Goal: Task Accomplishment & Management: Complete application form

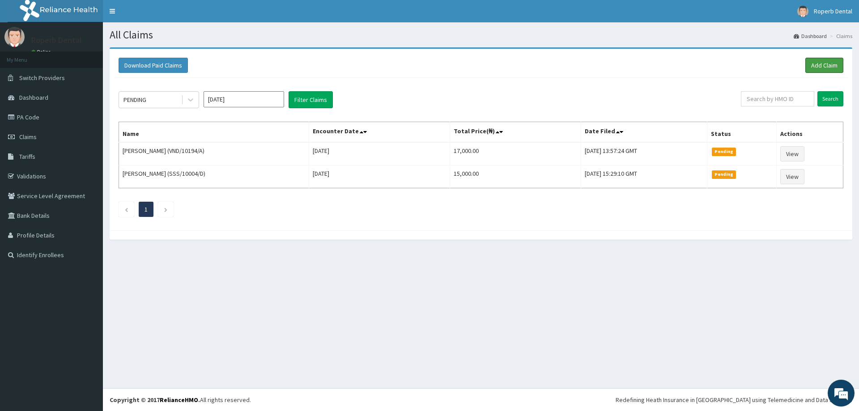
click at [819, 65] on link "Add Claim" at bounding box center [825, 65] width 38 height 15
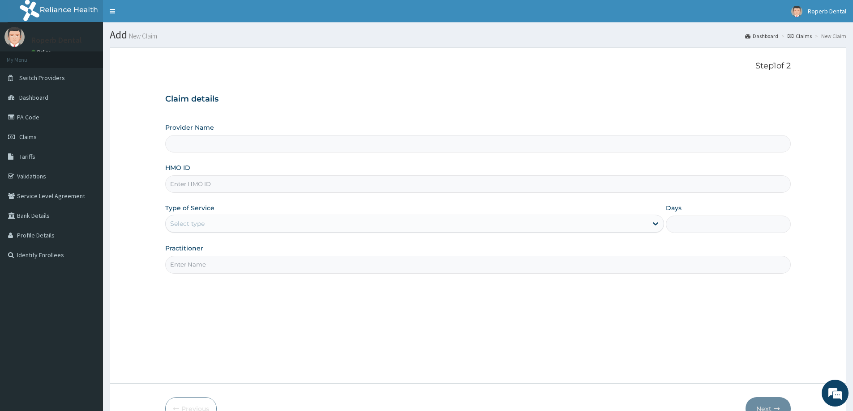
type input "Roperb Dental clinic - Surulere"
click at [221, 182] on input "HMO ID" at bounding box center [477, 183] width 625 height 17
type input "AGO/10306/D"
click at [231, 221] on div "Select type" at bounding box center [407, 224] width 482 height 14
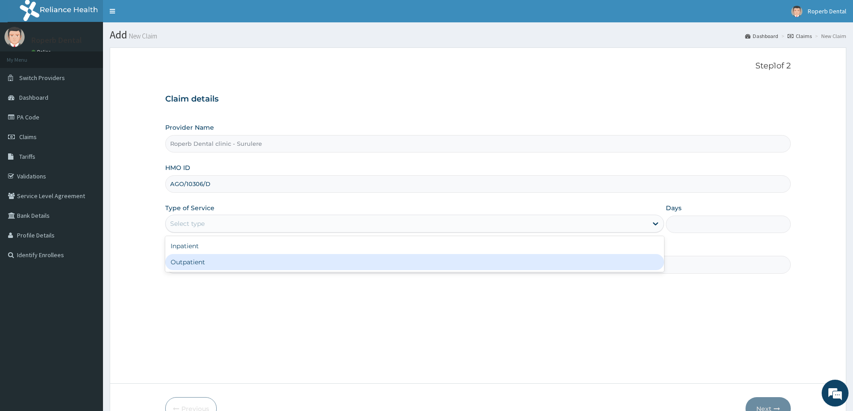
click at [208, 261] on div "Outpatient" at bounding box center [414, 262] width 499 height 16
type input "1"
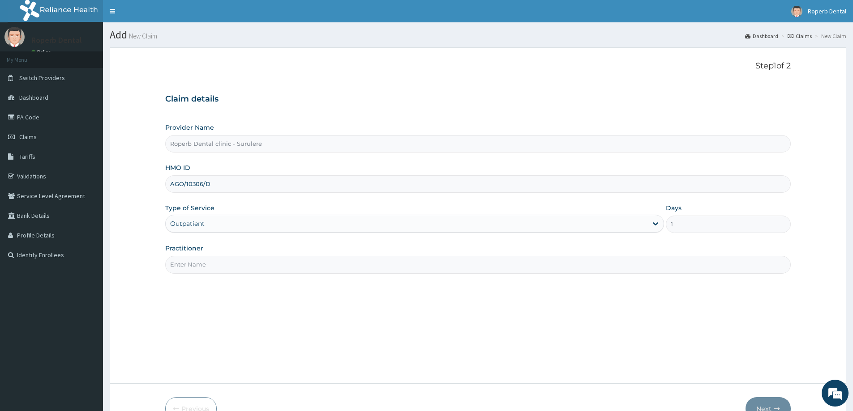
click at [207, 260] on input "Practitioner" at bounding box center [477, 264] width 625 height 17
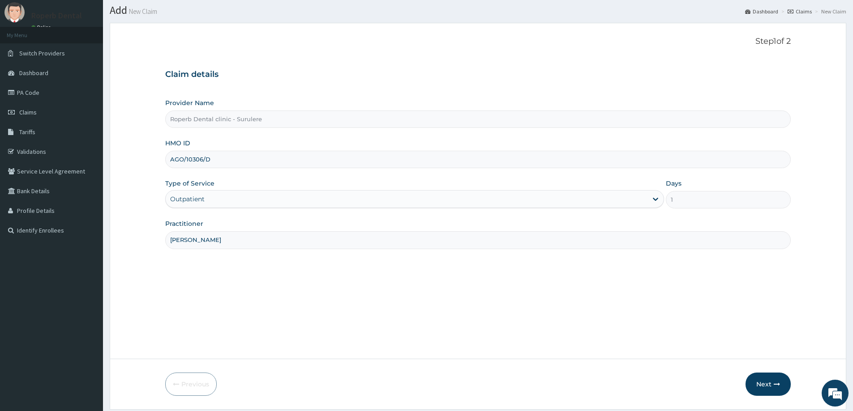
scroll to position [45, 0]
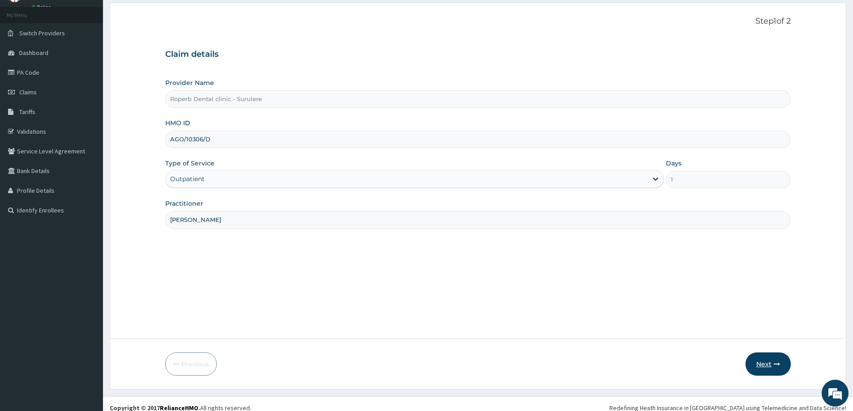
type input "Dr Wuraola"
click at [767, 361] on button "Next" at bounding box center [767, 364] width 45 height 23
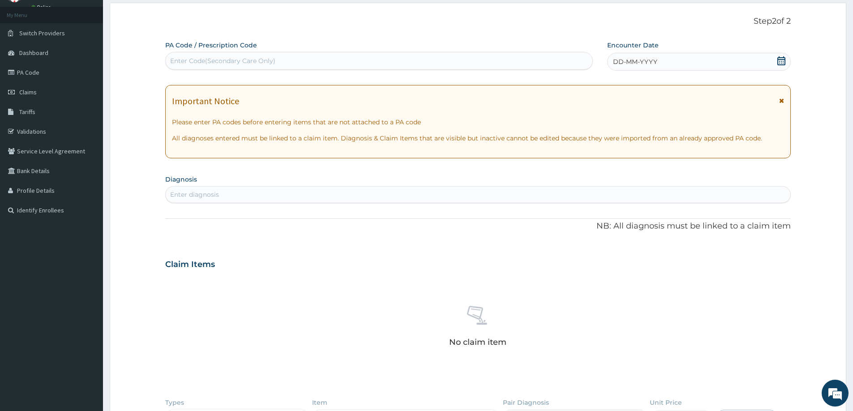
click at [264, 66] on div "Enter Code(Secondary Care Only)" at bounding box center [379, 61] width 426 height 14
paste input "PA/253854"
type input "PA/253854"
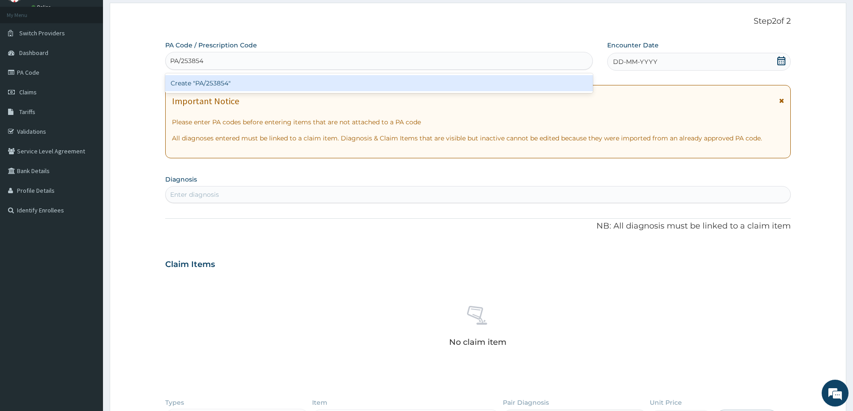
click at [260, 86] on div "Create "PA/253854"" at bounding box center [378, 83] width 427 height 16
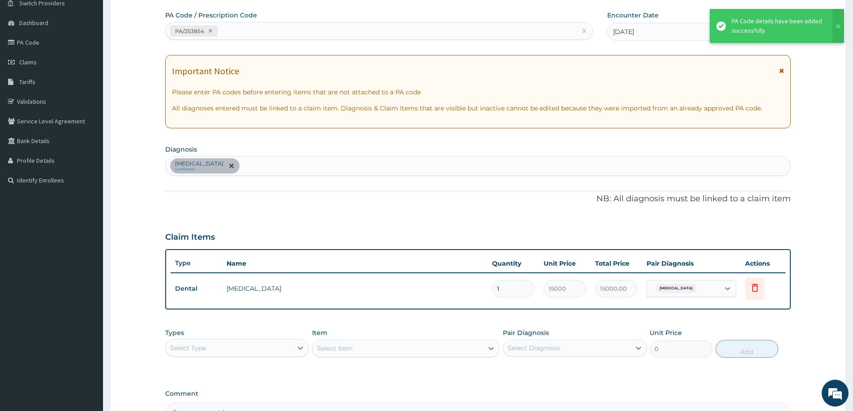
scroll to position [134, 0]
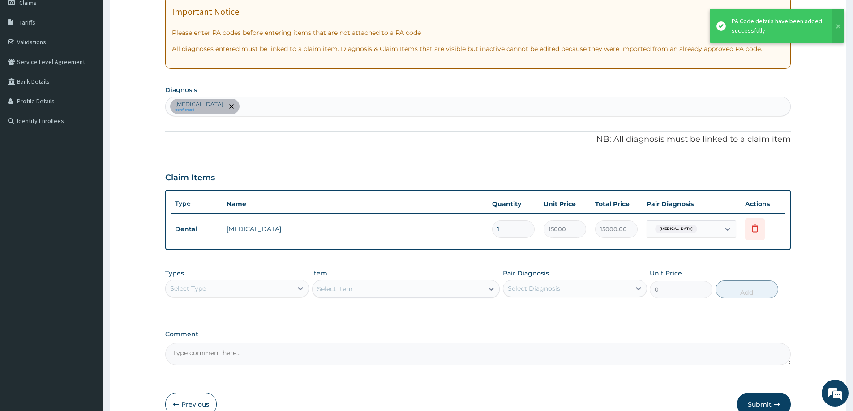
click at [759, 399] on button "Submit" at bounding box center [764, 404] width 54 height 23
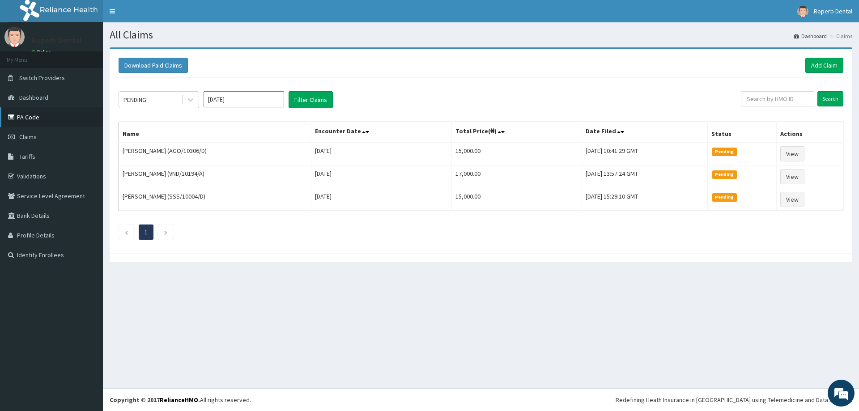
click at [19, 115] on link "PA Code" at bounding box center [51, 117] width 103 height 20
click at [823, 61] on link "Add Claim" at bounding box center [825, 65] width 38 height 15
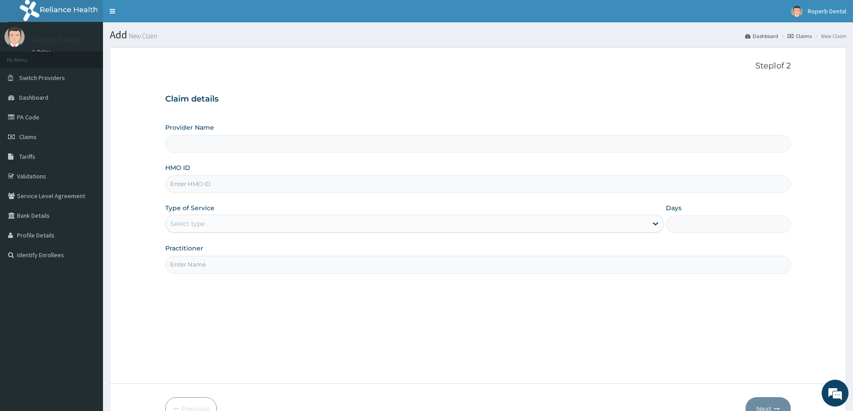
type input "Roperb Dental clinic - Surulere"
click at [260, 187] on input "HMO ID" at bounding box center [477, 183] width 625 height 17
paste input "PES/10150/B"
type input "PES/10150/B"
click at [199, 219] on div "Select type" at bounding box center [407, 224] width 482 height 14
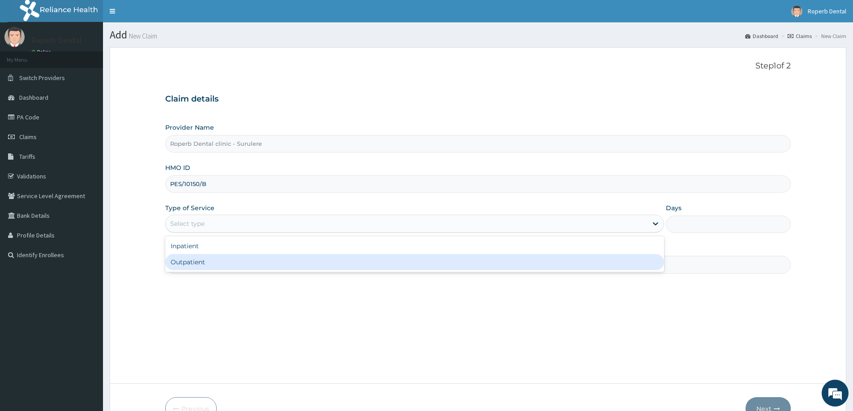
click at [189, 261] on div "Outpatient" at bounding box center [414, 262] width 499 height 16
type input "1"
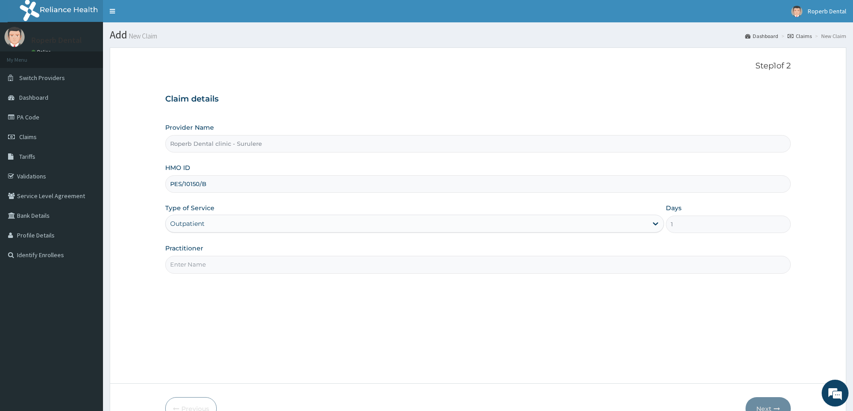
click at [189, 260] on input "Practitioner" at bounding box center [477, 264] width 625 height 17
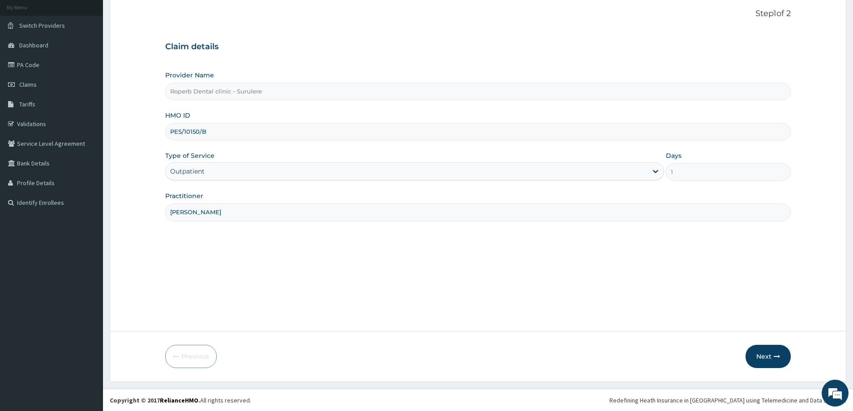
scroll to position [53, 0]
type input "Dr Wuraola"
click at [763, 353] on button "Next" at bounding box center [767, 356] width 45 height 23
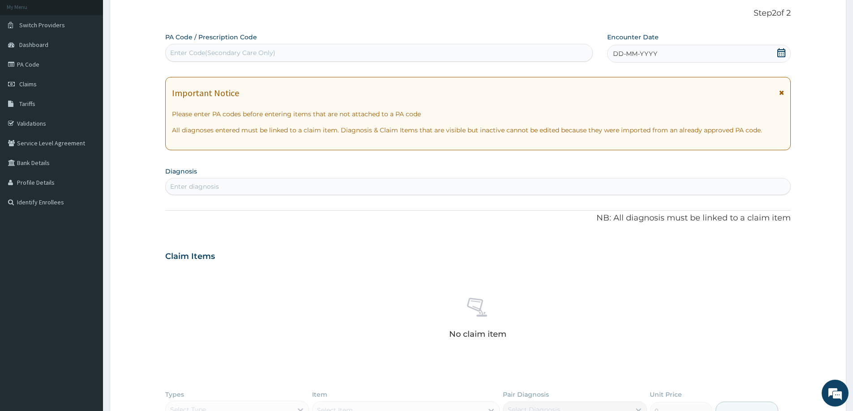
click at [233, 50] on div "Enter Code(Secondary Care Only)" at bounding box center [222, 52] width 105 height 9
paste input "PA/487D29"
type input "PA/487D29"
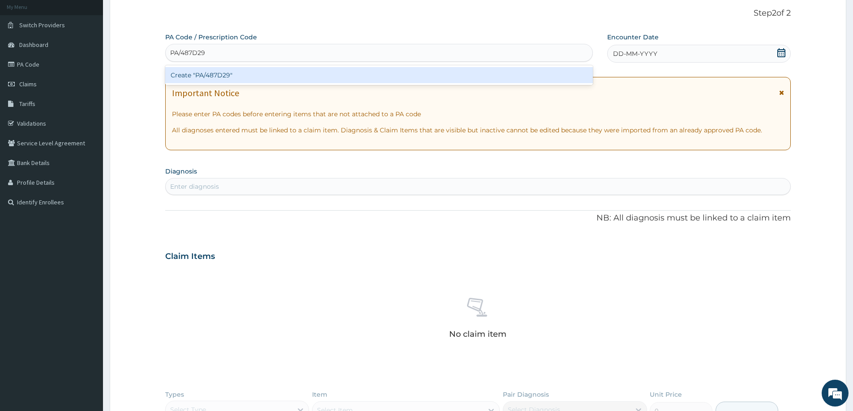
click at [243, 73] on div "Create "PA/487D29"" at bounding box center [378, 75] width 427 height 16
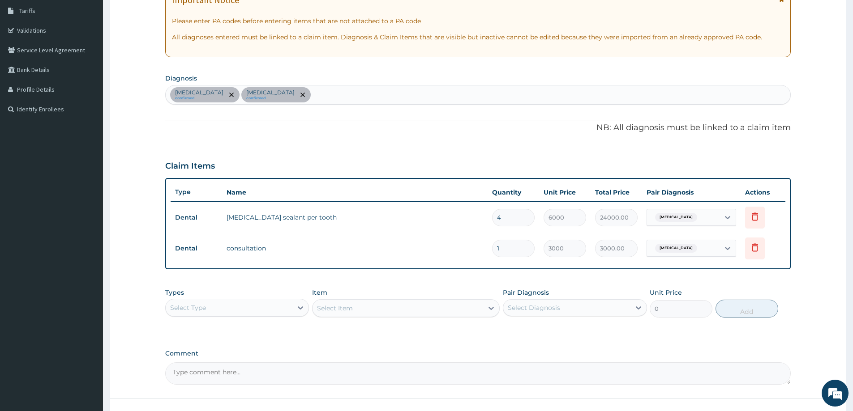
scroll to position [213, 0]
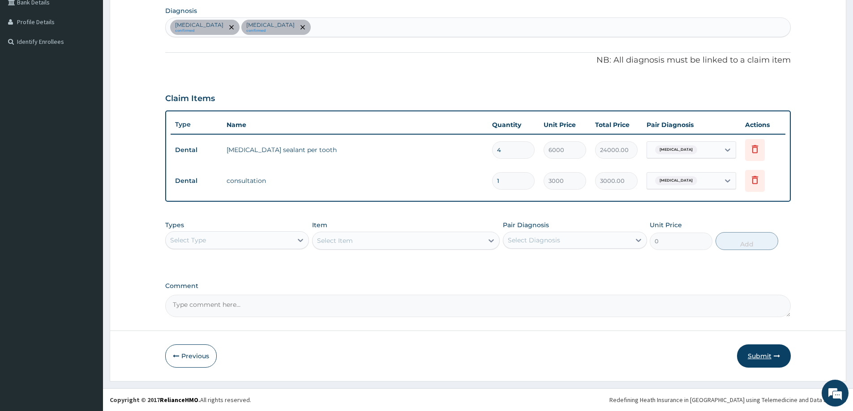
click at [767, 359] on button "Submit" at bounding box center [764, 356] width 54 height 23
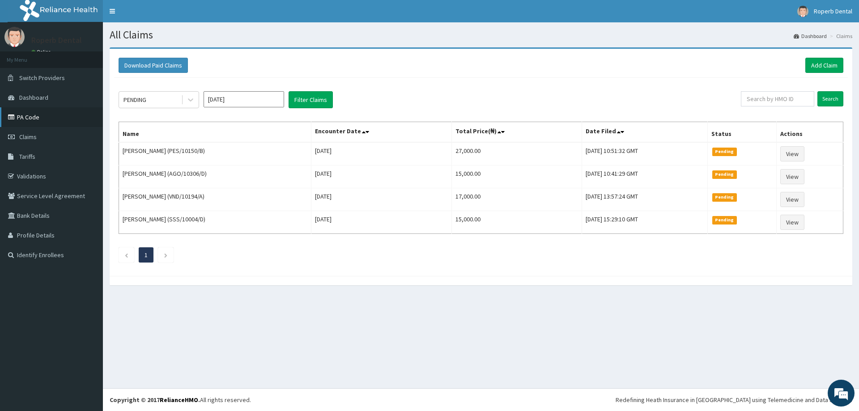
click at [34, 119] on link "PA Code" at bounding box center [51, 117] width 103 height 20
click at [810, 68] on link "Add Claim" at bounding box center [825, 65] width 38 height 15
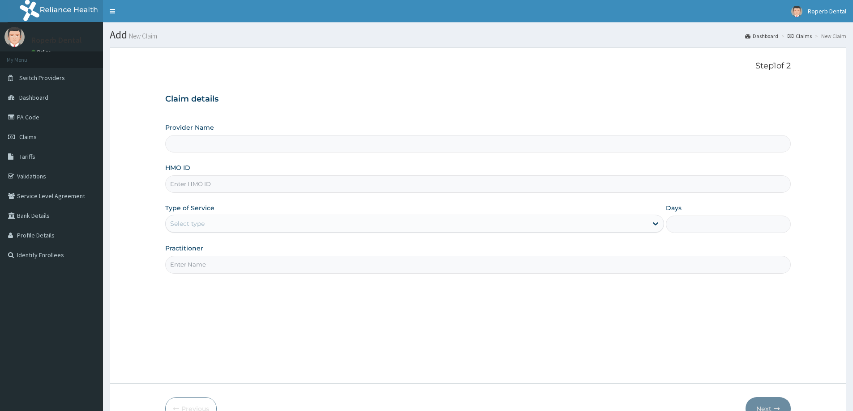
click at [227, 145] on input "Provider Name" at bounding box center [477, 143] width 625 height 17
type input "Roperb Dental clinic - Surulere"
click at [238, 187] on input "HMO ID" at bounding box center [477, 183] width 625 height 17
paste input "PES/10150/C"
type input "PES/10150/C"
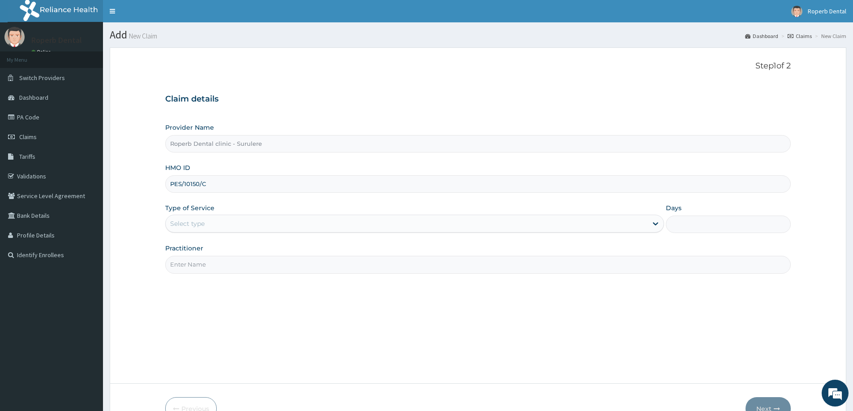
click at [214, 220] on div "Select type" at bounding box center [407, 224] width 482 height 14
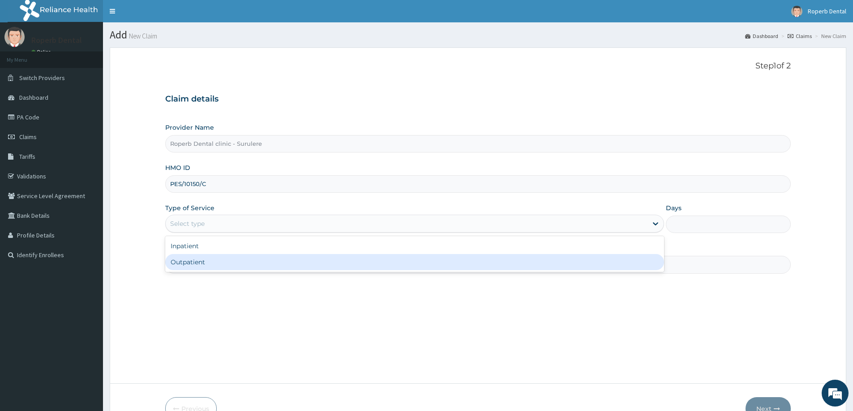
click at [193, 267] on div "Outpatient" at bounding box center [414, 262] width 499 height 16
type input "1"
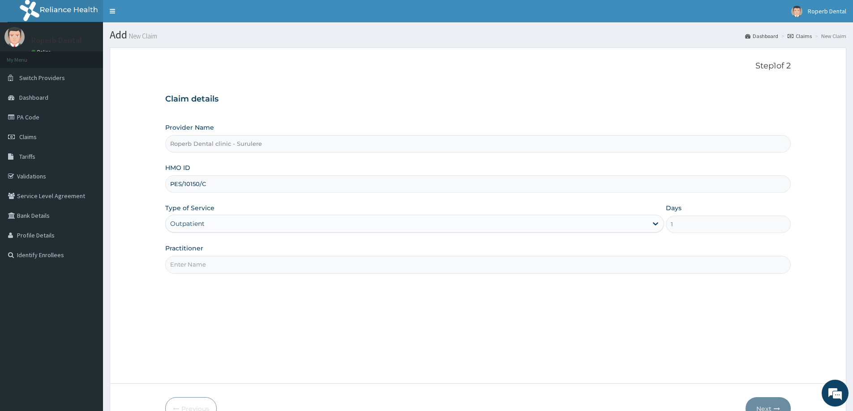
click at [192, 258] on input "Practitioner" at bounding box center [477, 264] width 625 height 17
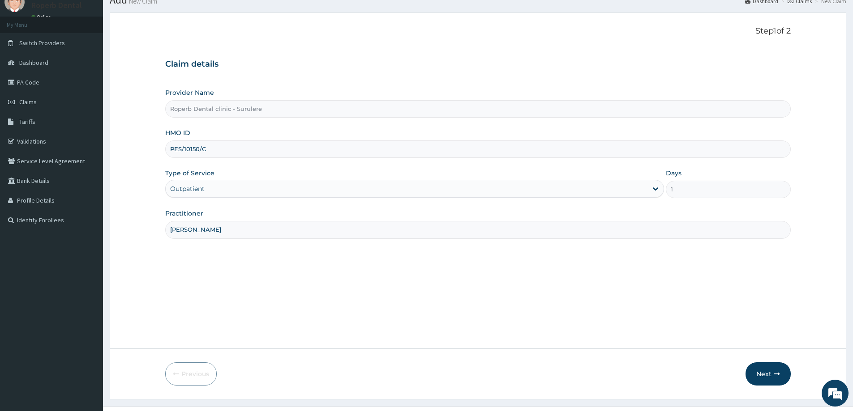
scroll to position [45, 0]
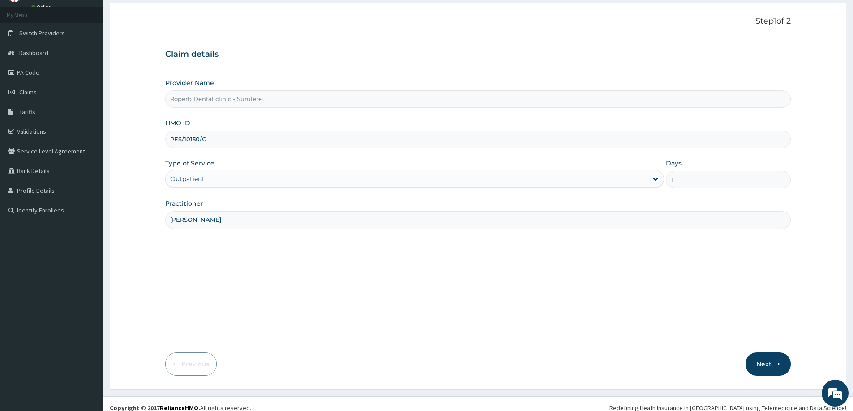
type input "Dr Wuraola"
click at [762, 358] on button "Next" at bounding box center [767, 364] width 45 height 23
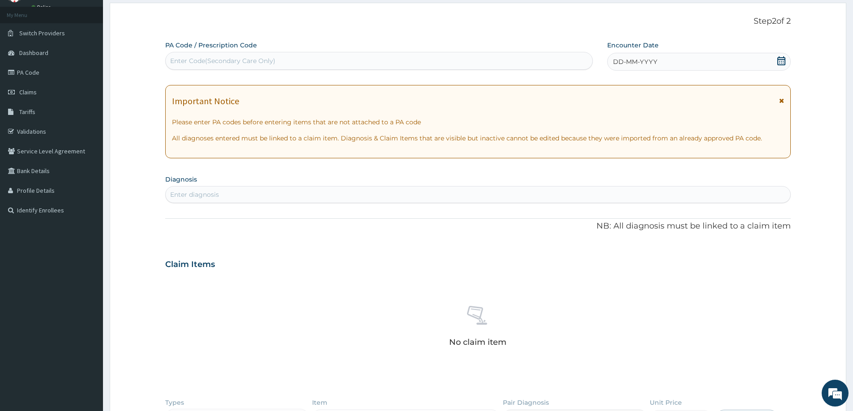
click at [248, 50] on div "PA Code / Prescription Code Enter Code(Secondary Care Only)" at bounding box center [378, 55] width 427 height 29
click at [256, 56] on div "Enter Code(Secondary Care Only)" at bounding box center [379, 61] width 426 height 14
paste input "PA/CEEC40"
type input "PA/CEEC40"
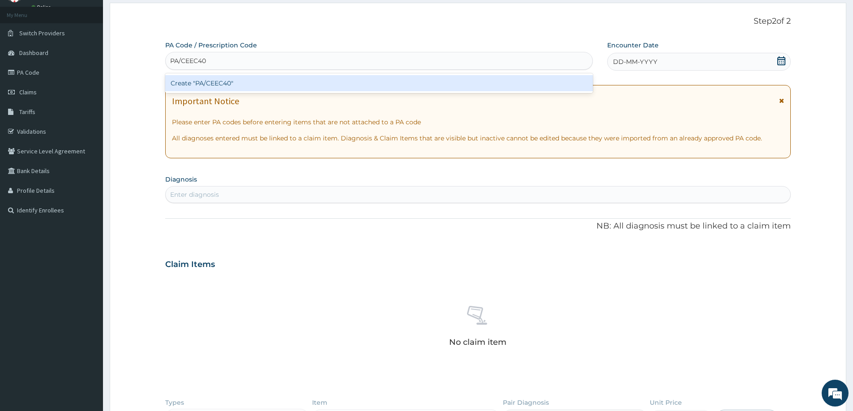
click at [249, 82] on div "Create "PA/CEEC40"" at bounding box center [378, 83] width 427 height 16
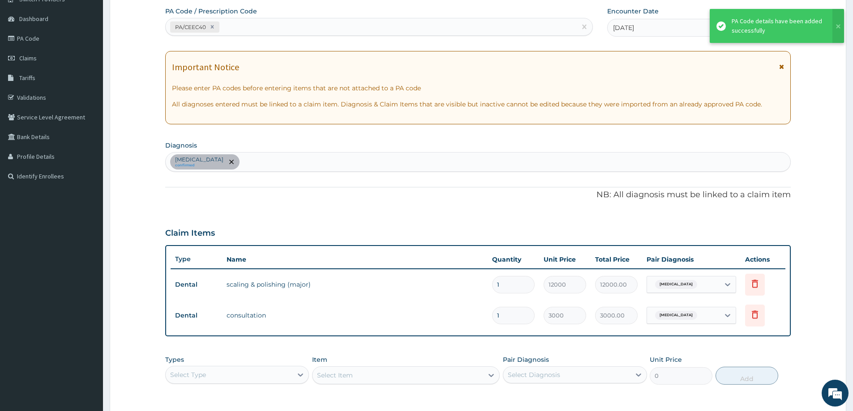
scroll to position [179, 0]
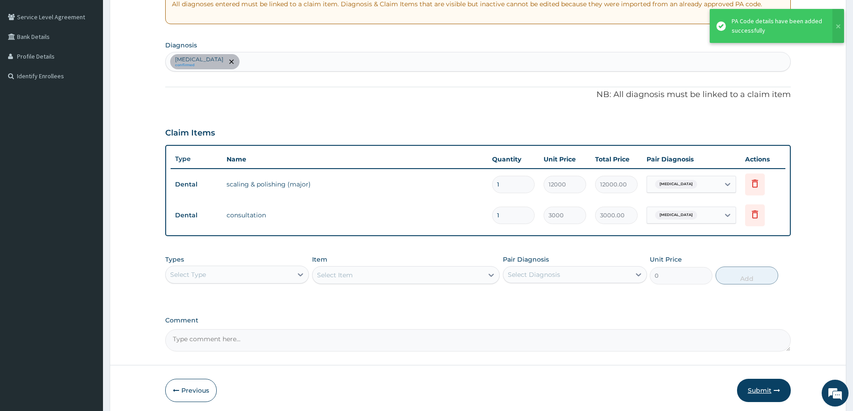
click at [761, 390] on button "Submit" at bounding box center [764, 390] width 54 height 23
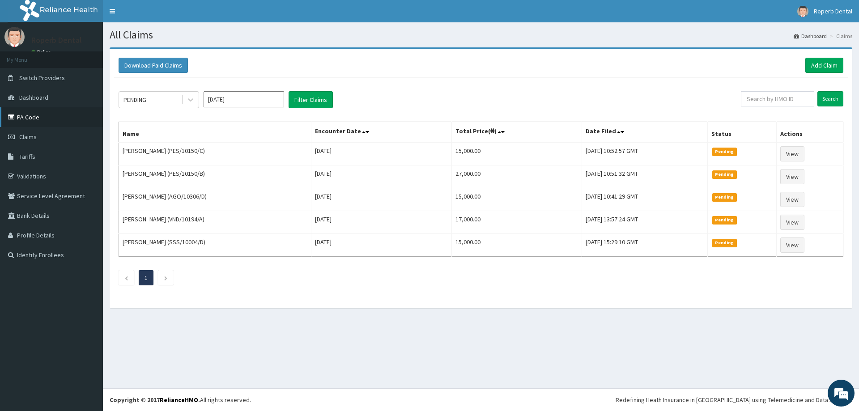
click at [36, 121] on link "PA Code" at bounding box center [51, 117] width 103 height 20
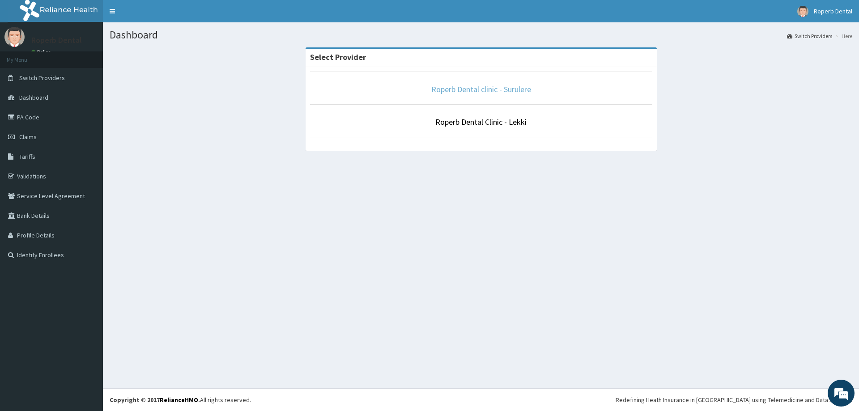
click at [499, 87] on link "Roperb Dental clinic - Surulere" at bounding box center [481, 89] width 100 height 10
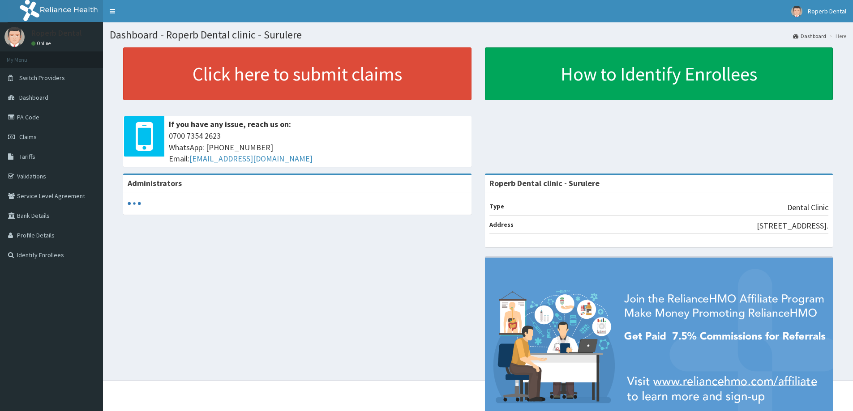
click at [26, 136] on span "Claims" at bounding box center [27, 137] width 17 height 8
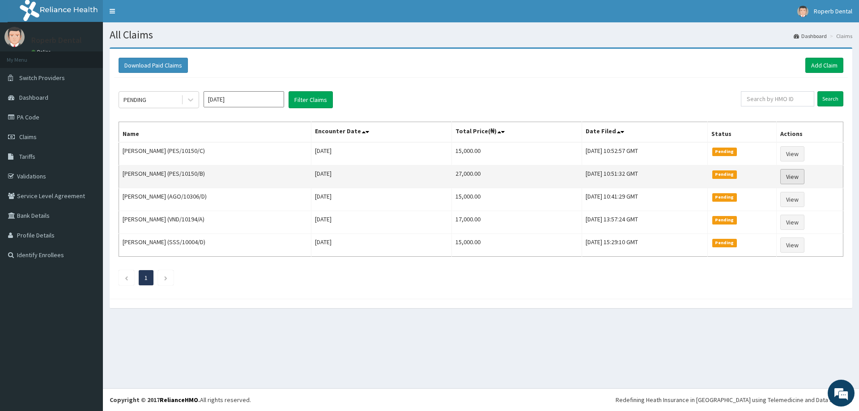
click at [787, 175] on link "View" at bounding box center [792, 176] width 24 height 15
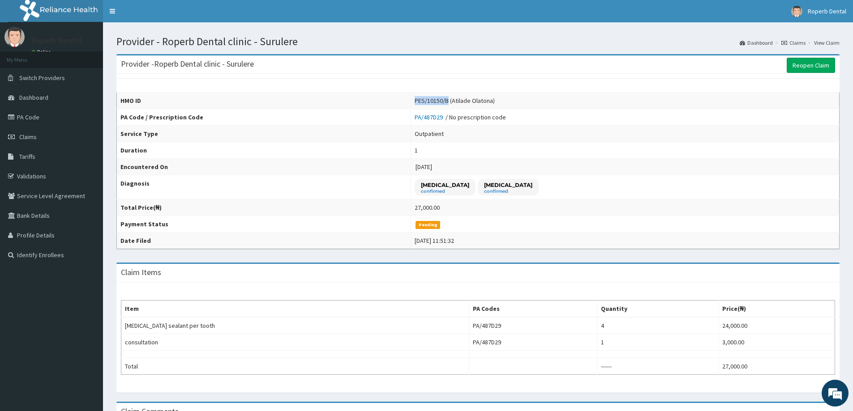
drag, startPoint x: 463, startPoint y: 99, endPoint x: 440, endPoint y: 94, distance: 23.0
click at [440, 94] on tr "HMO ID PES/10150/B (Atilade Olatona)" at bounding box center [478, 101] width 722 height 17
click at [26, 114] on link "PA Code" at bounding box center [51, 117] width 103 height 20
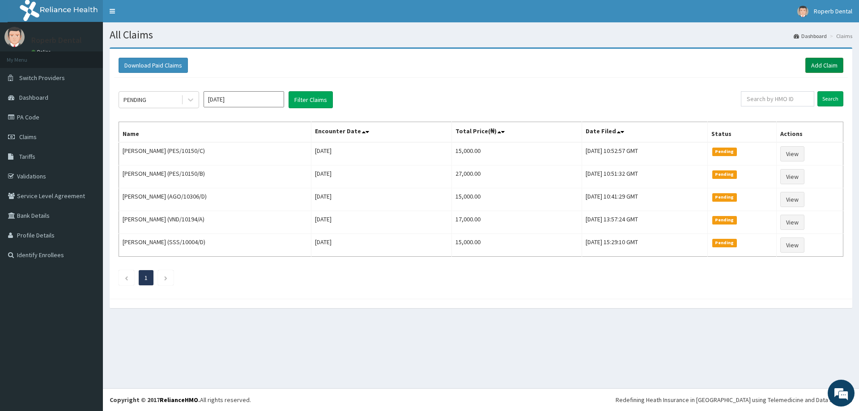
click at [811, 67] on link "Add Claim" at bounding box center [825, 65] width 38 height 15
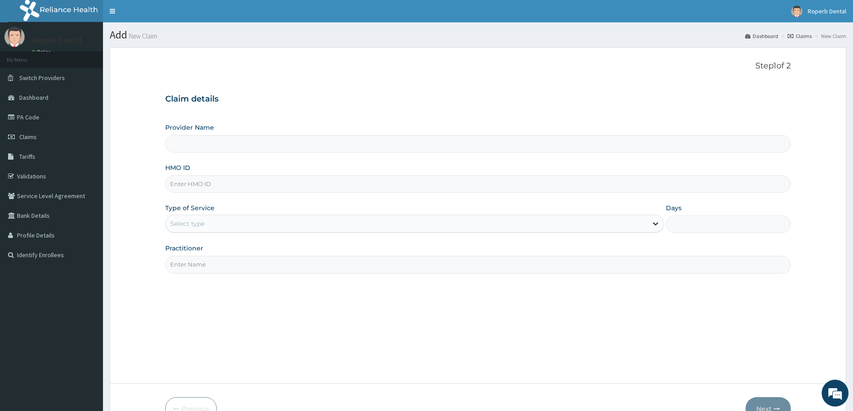
type input "Roperb Dental clinic - Surulere"
click at [210, 183] on input "HMO ID" at bounding box center [477, 183] width 625 height 17
paste input "PES/10150/D"
type input "PES/10150/D"
drag, startPoint x: 206, startPoint y: 217, endPoint x: 205, endPoint y: 222, distance: 4.7
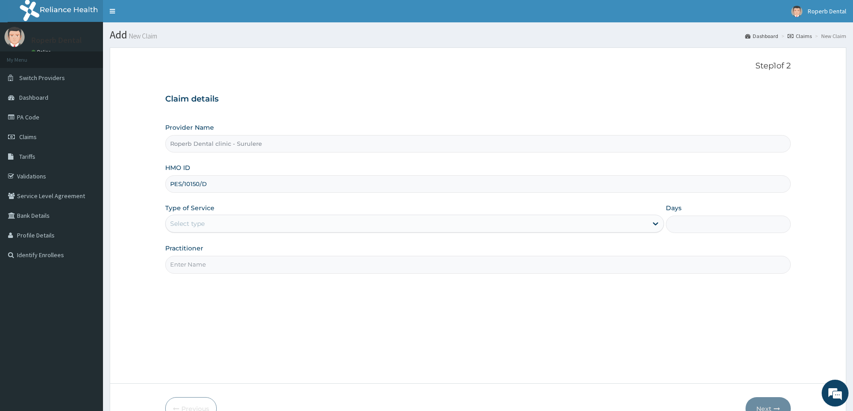
click at [206, 218] on div "Select type" at bounding box center [407, 224] width 482 height 14
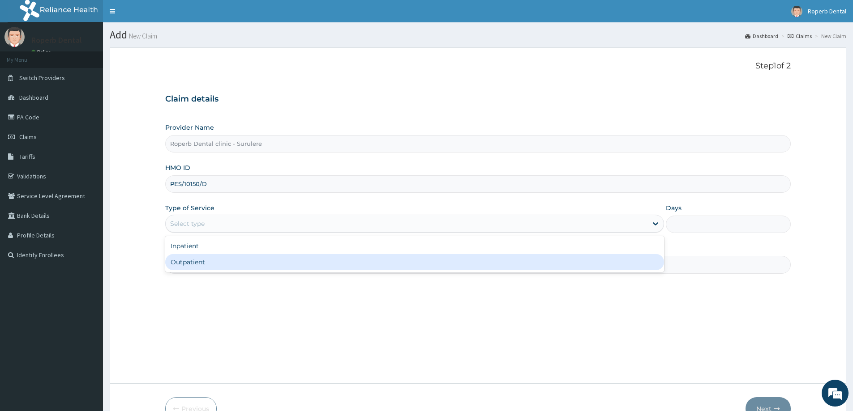
click at [191, 264] on div "Outpatient" at bounding box center [414, 262] width 499 height 16
type input "1"
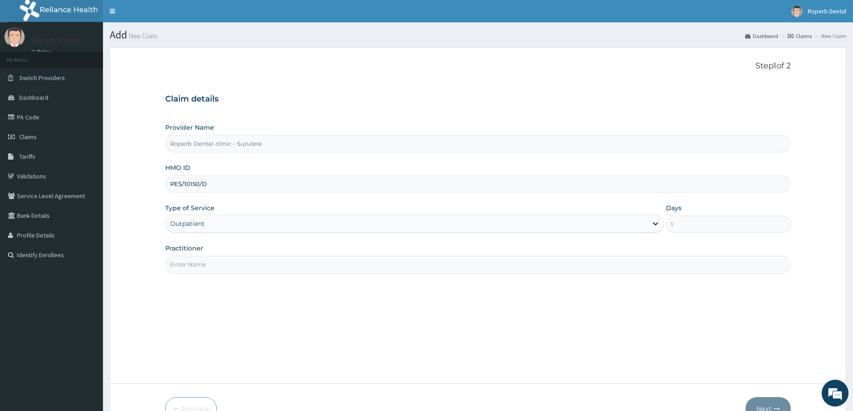
click at [196, 259] on input "Practitioner" at bounding box center [477, 264] width 625 height 17
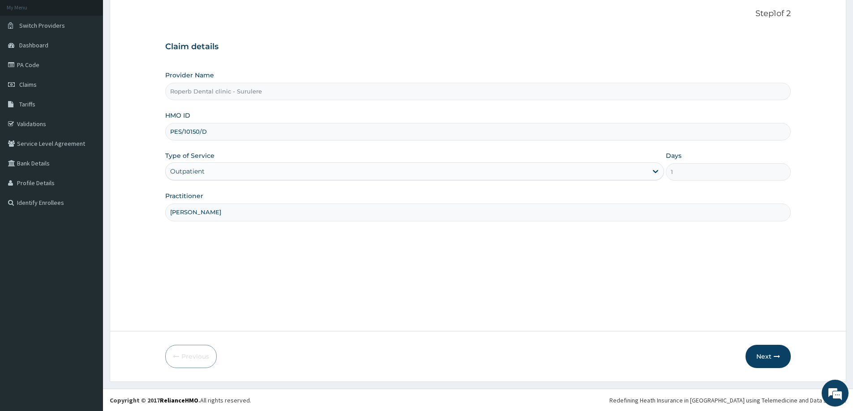
scroll to position [53, 0]
type input "Dr Wuraola"
click at [762, 362] on button "Next" at bounding box center [767, 356] width 45 height 23
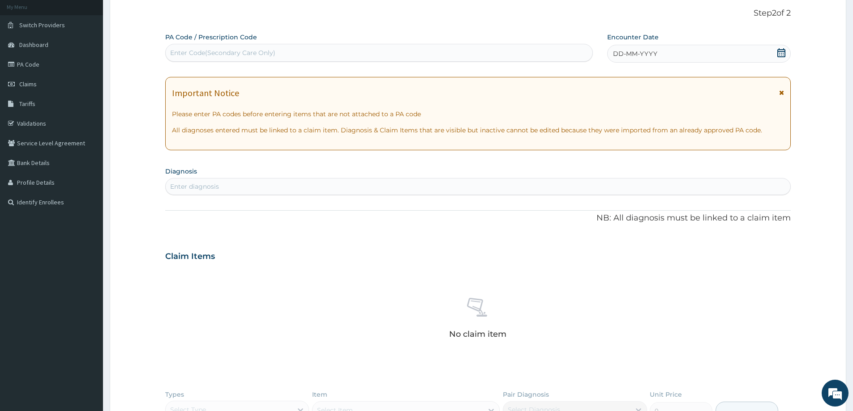
click at [247, 56] on div "Enter Code(Secondary Care Only)" at bounding box center [222, 52] width 105 height 9
paste input "PA/89B73D"
type input "PA/89B73D"
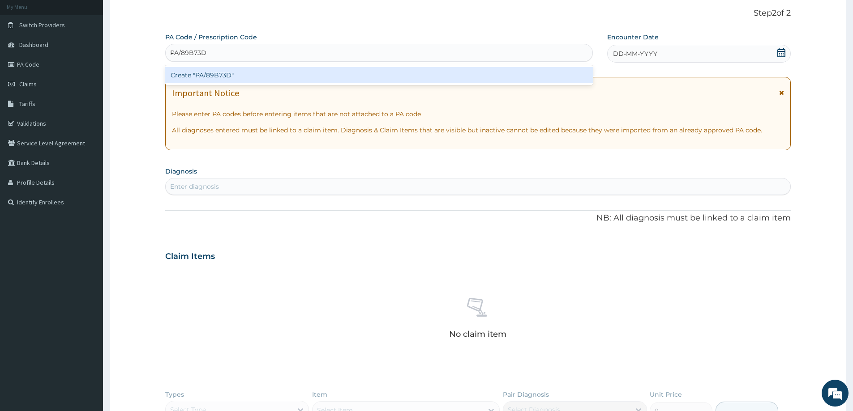
click at [247, 72] on div "Create "PA/89B73D"" at bounding box center [378, 75] width 427 height 16
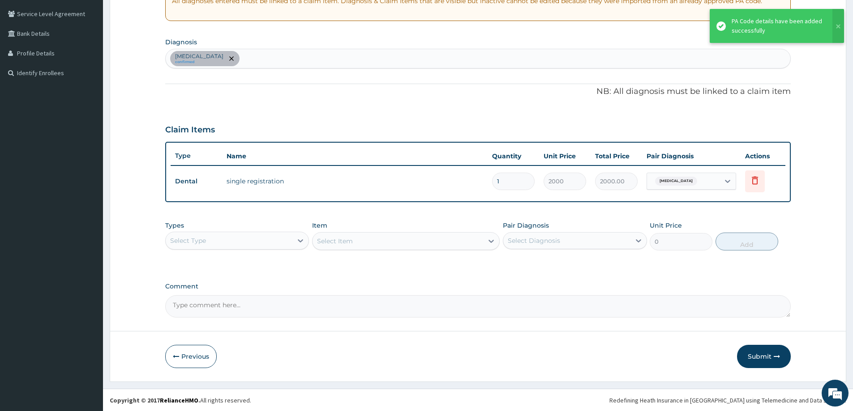
scroll to position [183, 0]
click at [762, 358] on button "Submit" at bounding box center [764, 356] width 54 height 23
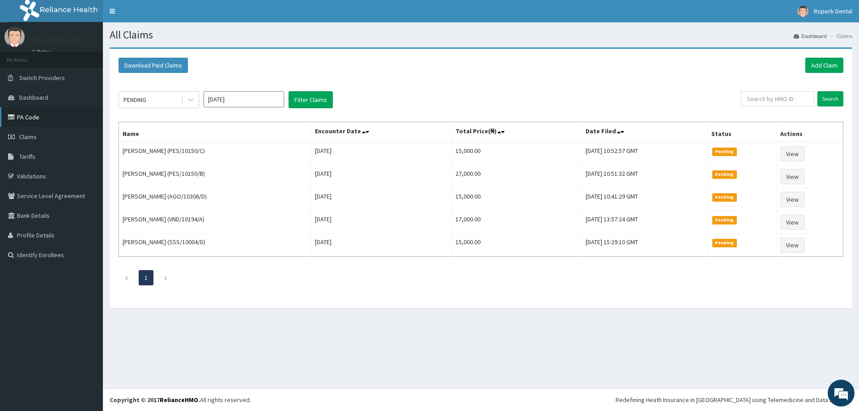
click at [49, 121] on link "PA Code" at bounding box center [51, 117] width 103 height 20
click at [821, 67] on link "Add Claim" at bounding box center [825, 65] width 38 height 15
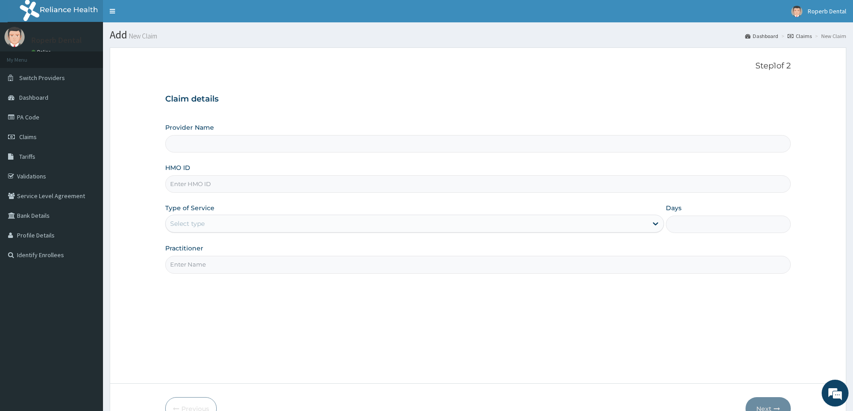
type input "Roperb Dental clinic - Surulere"
click at [288, 181] on input "HMO ID" at bounding box center [477, 183] width 625 height 17
paste input "PES/10150/B"
type input "PES/10150/B"
click at [298, 225] on div "Select type" at bounding box center [407, 224] width 482 height 14
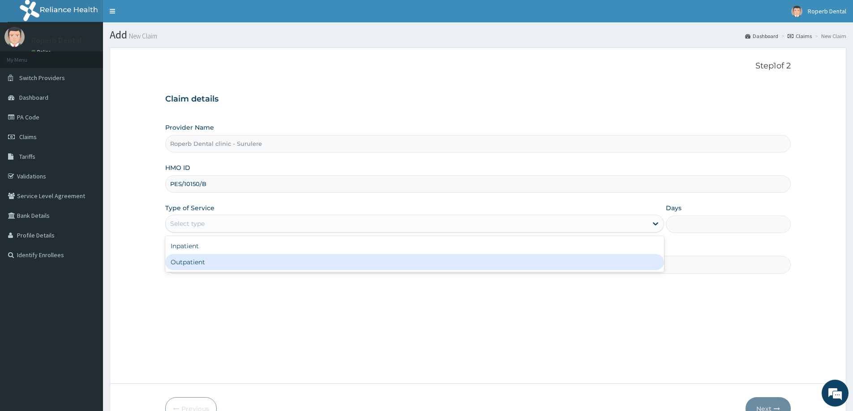
click at [306, 262] on div "Outpatient" at bounding box center [414, 262] width 499 height 16
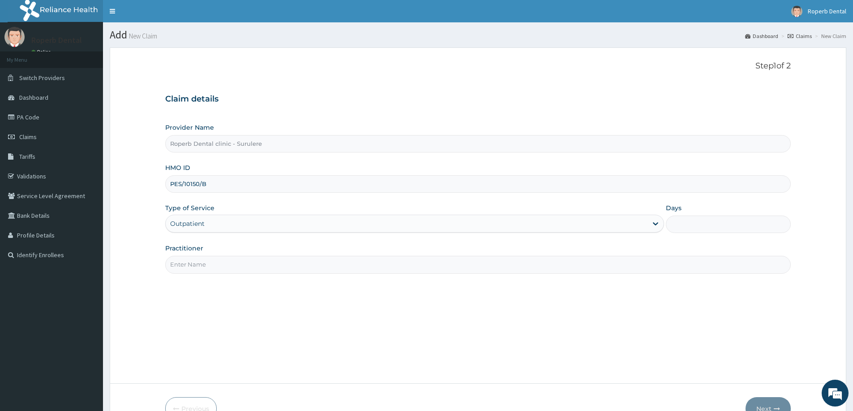
type input "1"
click at [306, 261] on input "Practitioner" at bounding box center [477, 264] width 625 height 17
click at [277, 262] on input "Practitioner" at bounding box center [477, 264] width 625 height 17
click at [258, 266] on input "Practitioner" at bounding box center [477, 264] width 625 height 17
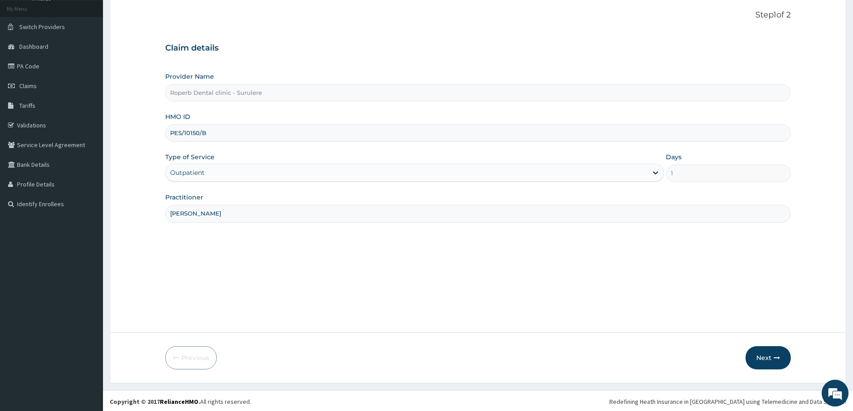
scroll to position [53, 0]
type input "Dr Wuraola"
click at [760, 356] on button "Next" at bounding box center [767, 356] width 45 height 23
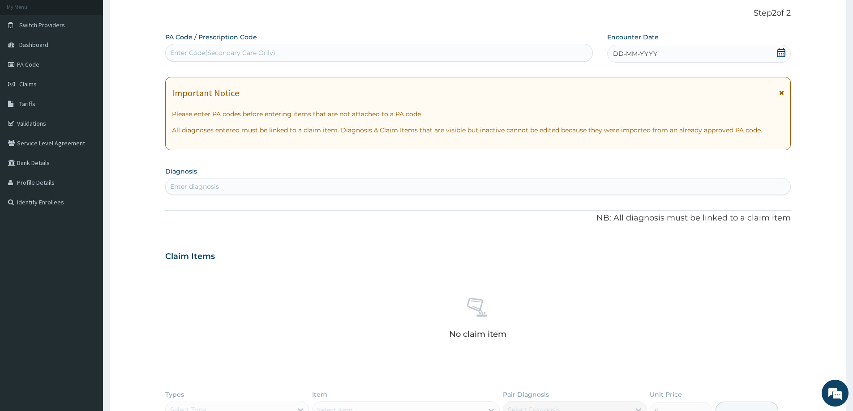
click at [285, 183] on div "Enter diagnosis" at bounding box center [478, 186] width 624 height 14
drag, startPoint x: 534, startPoint y: 275, endPoint x: 512, endPoint y: 258, distance: 27.7
click at [533, 273] on div "No claim item" at bounding box center [477, 320] width 625 height 103
click at [254, 54] on div "Enter Code(Secondary Care Only)" at bounding box center [222, 52] width 105 height 9
paste input "PA/D9A085"
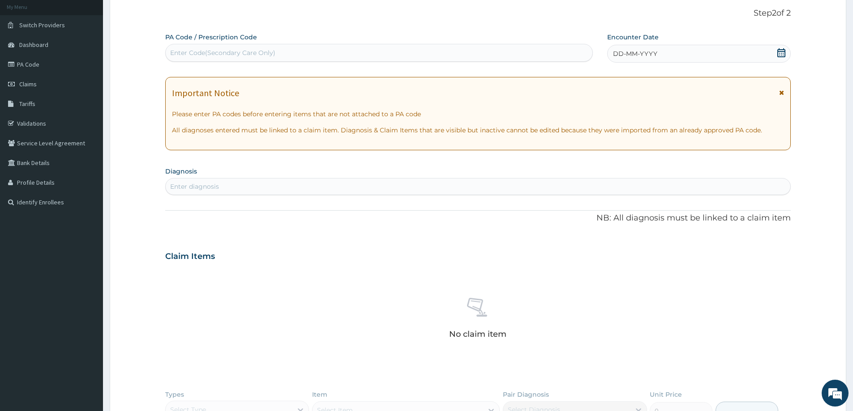
type input "PA/D9A085"
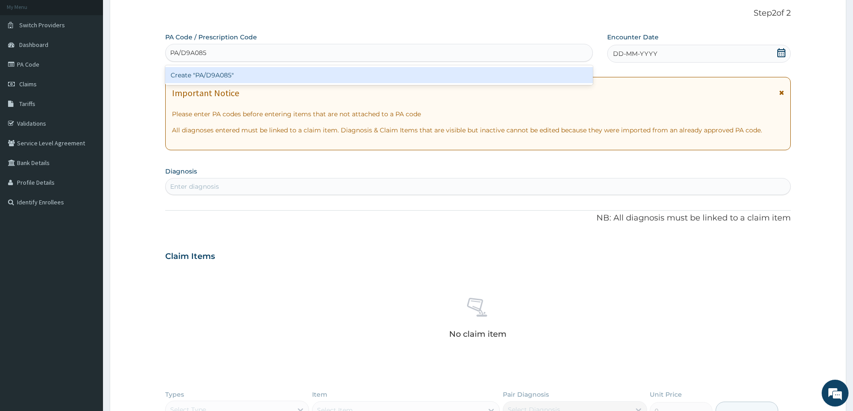
click at [236, 72] on div "Create "PA/D9A085"" at bounding box center [378, 75] width 427 height 16
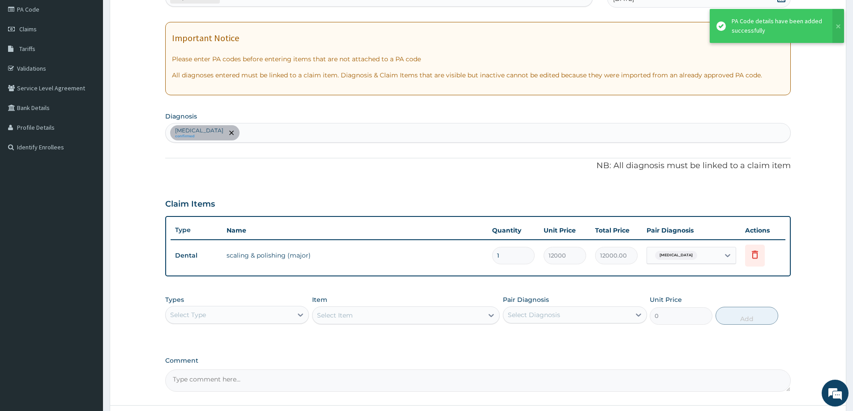
scroll to position [142, 0]
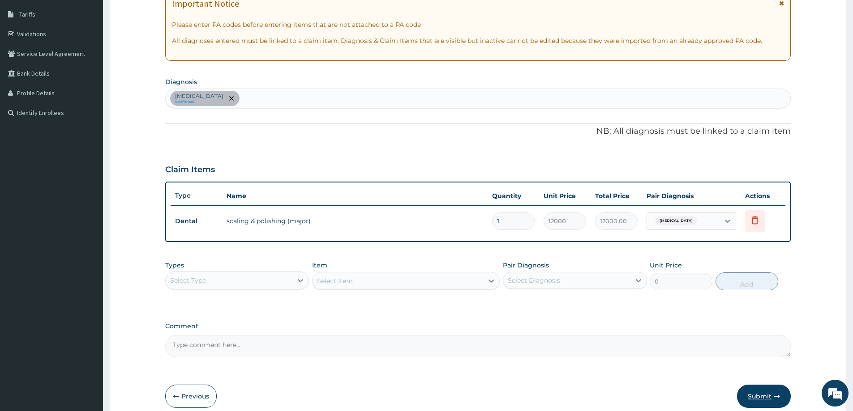
click at [756, 395] on button "Submit" at bounding box center [764, 396] width 54 height 23
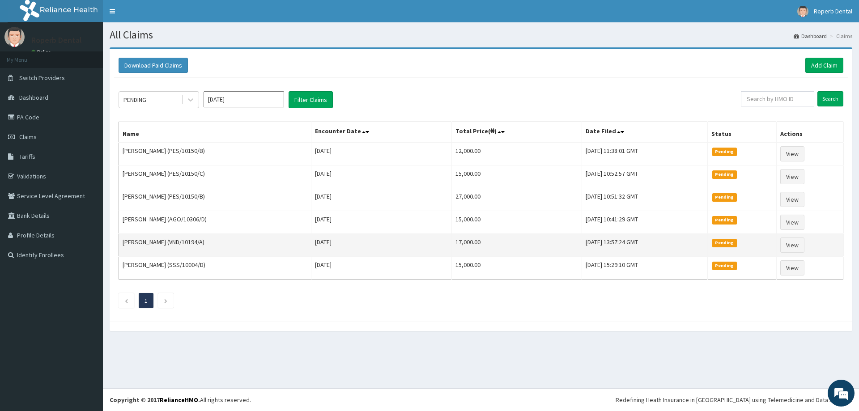
click at [582, 256] on td "[DATE] 13:57:24 GMT" at bounding box center [645, 245] width 126 height 23
